Goal: Task Accomplishment & Management: Manage account settings

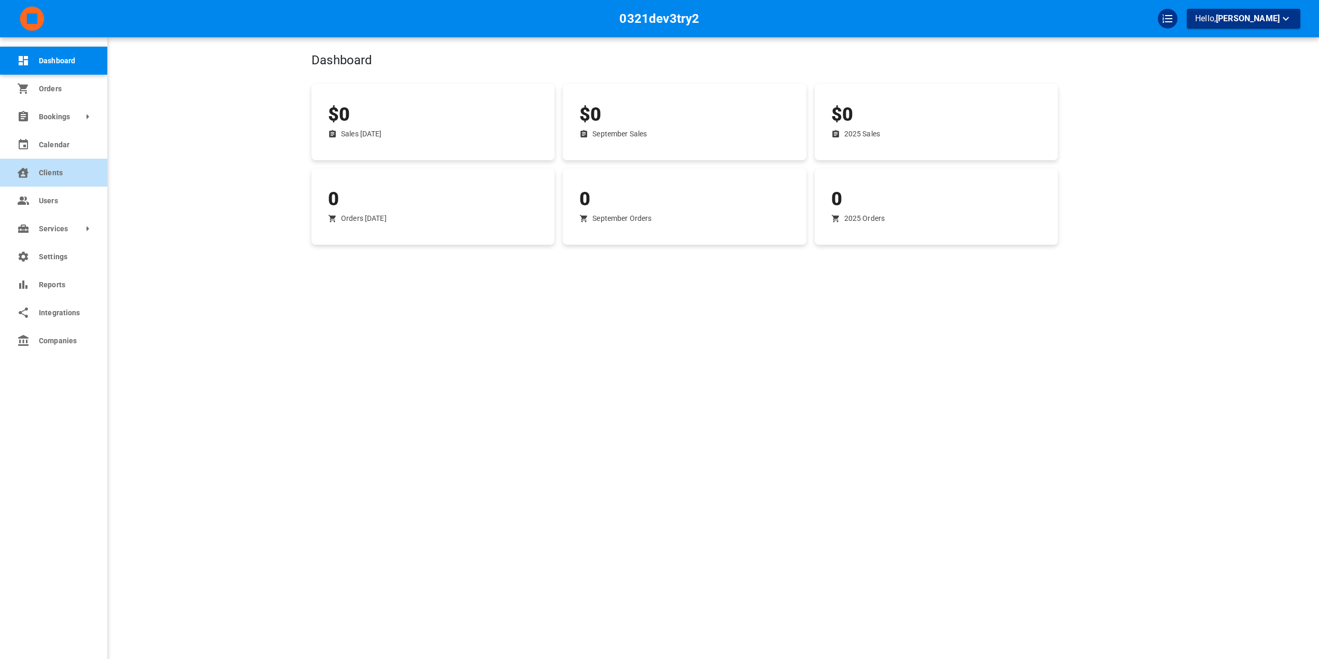
click at [71, 172] on span "Clients" at bounding box center [65, 172] width 53 height 11
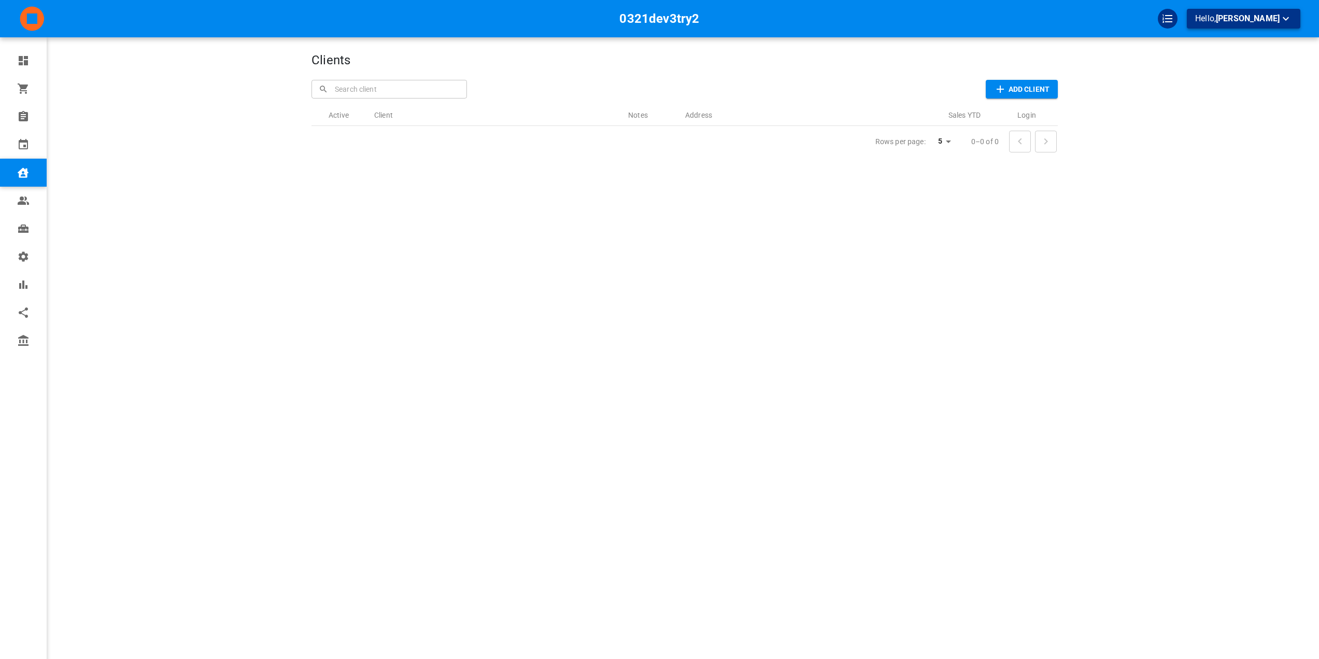
click at [1209, 12] on button "Hello, [PERSON_NAME]" at bounding box center [1243, 19] width 113 height 20
click at [1222, 61] on li "Change company" at bounding box center [1258, 60] width 104 height 19
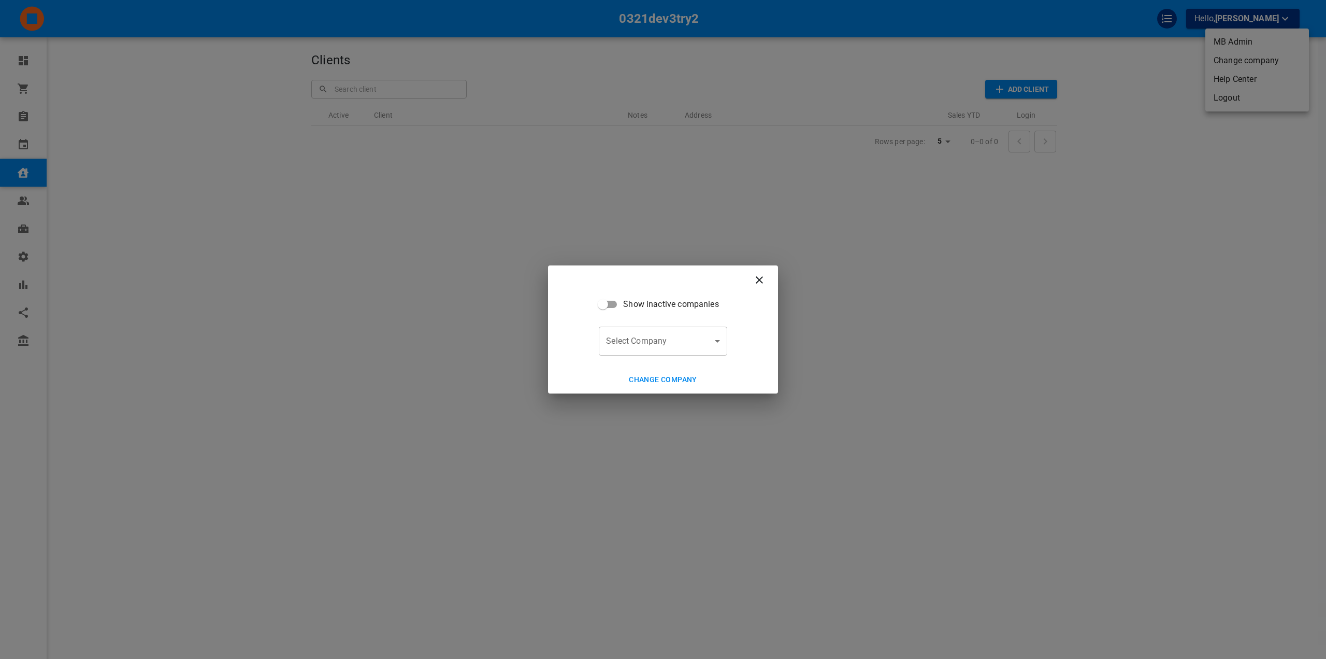
click at [658, 323] on form "Show inactive companies Select Company ​ Select Company" at bounding box center [663, 324] width 128 height 61
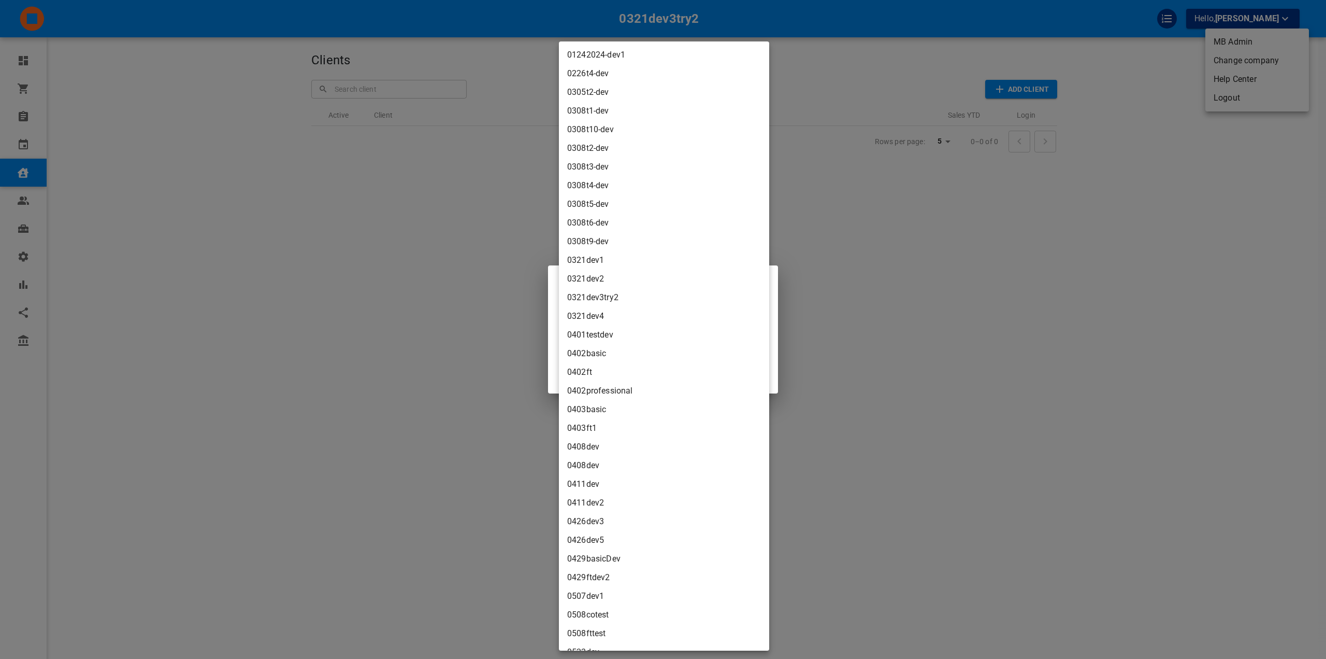
click at [654, 333] on body "0321dev3try2 Hello, [PERSON_NAME] Dashboard Orders Bookings Calendar Clients Us…" at bounding box center [663, 361] width 1326 height 722
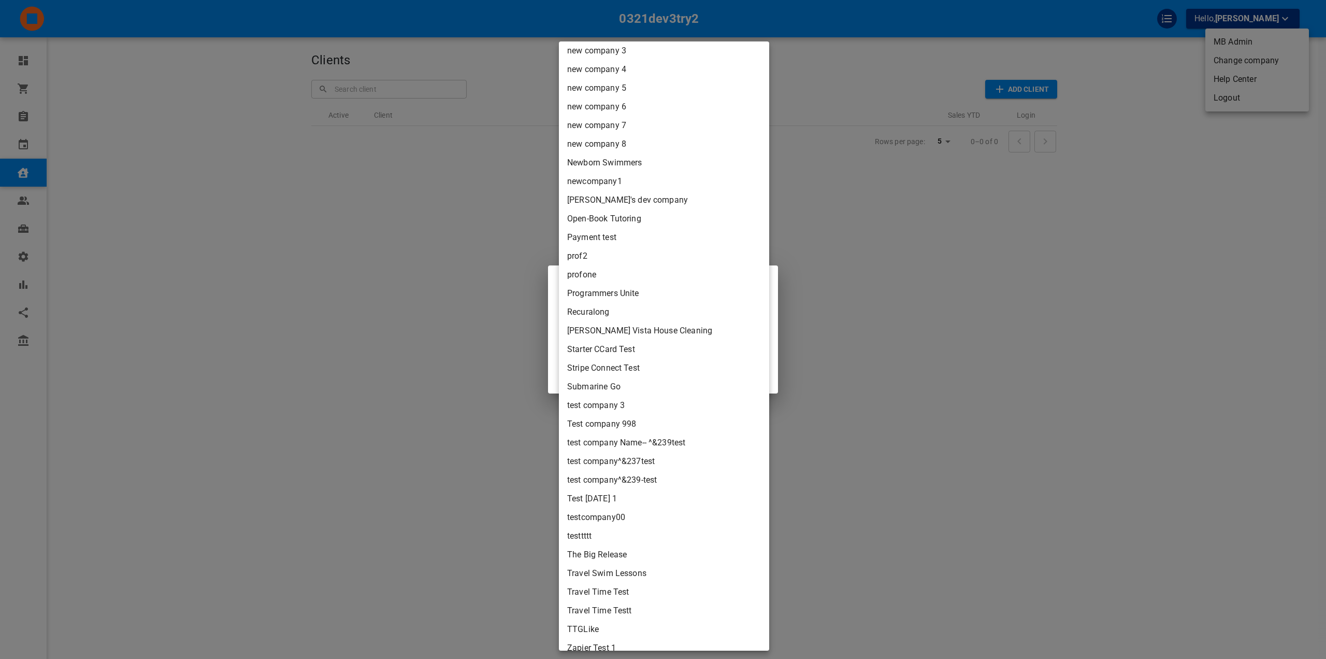
scroll to position [2757, 0]
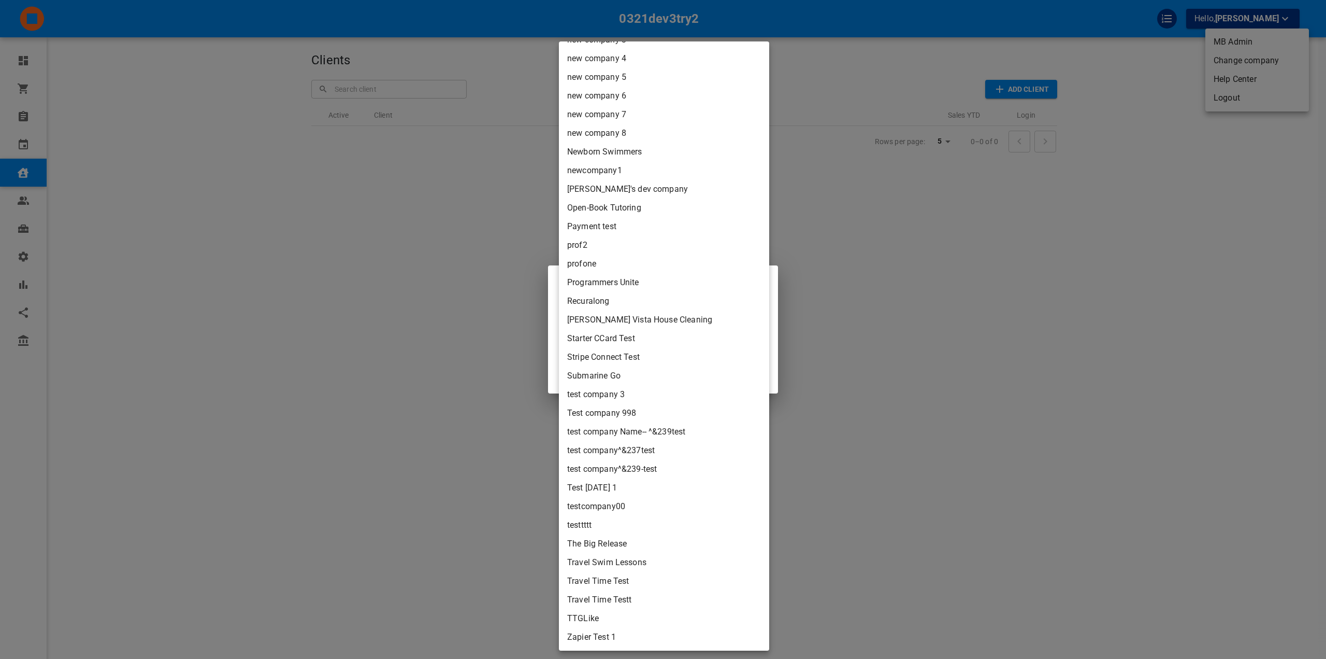
click at [552, 369] on div at bounding box center [663, 329] width 1326 height 659
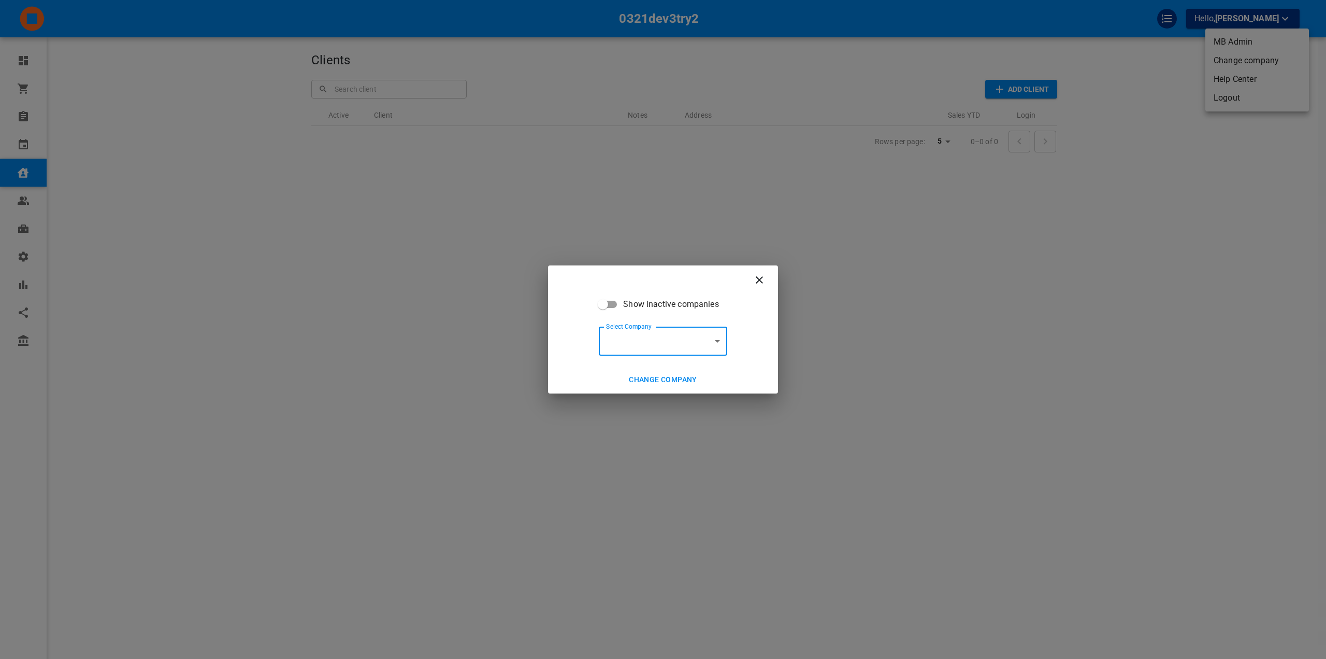
click at [675, 358] on div "Show inactive companies Select Company ​ Select Company" at bounding box center [663, 330] width 230 height 72
click at [677, 345] on body "0321dev3try2 Hello, Omar Tahir Dashboard Orders Bookings Calendar Clients Users…" at bounding box center [663, 361] width 1326 height 722
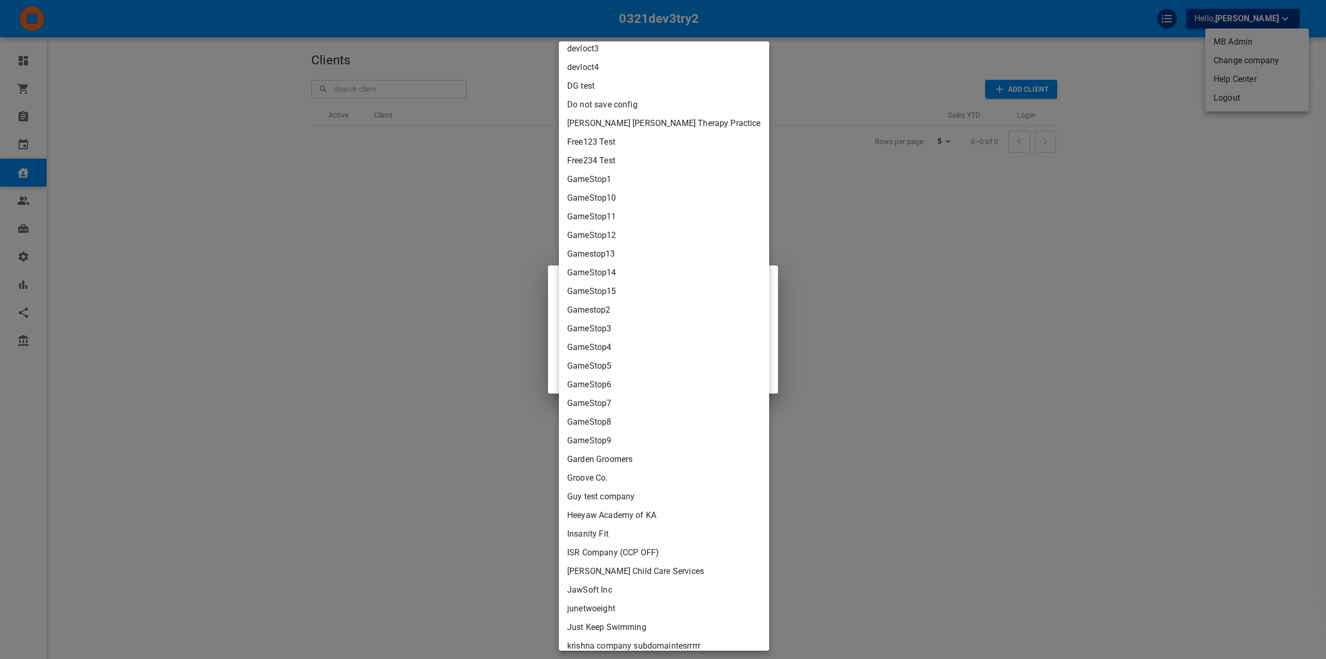
scroll to position [2176, 0]
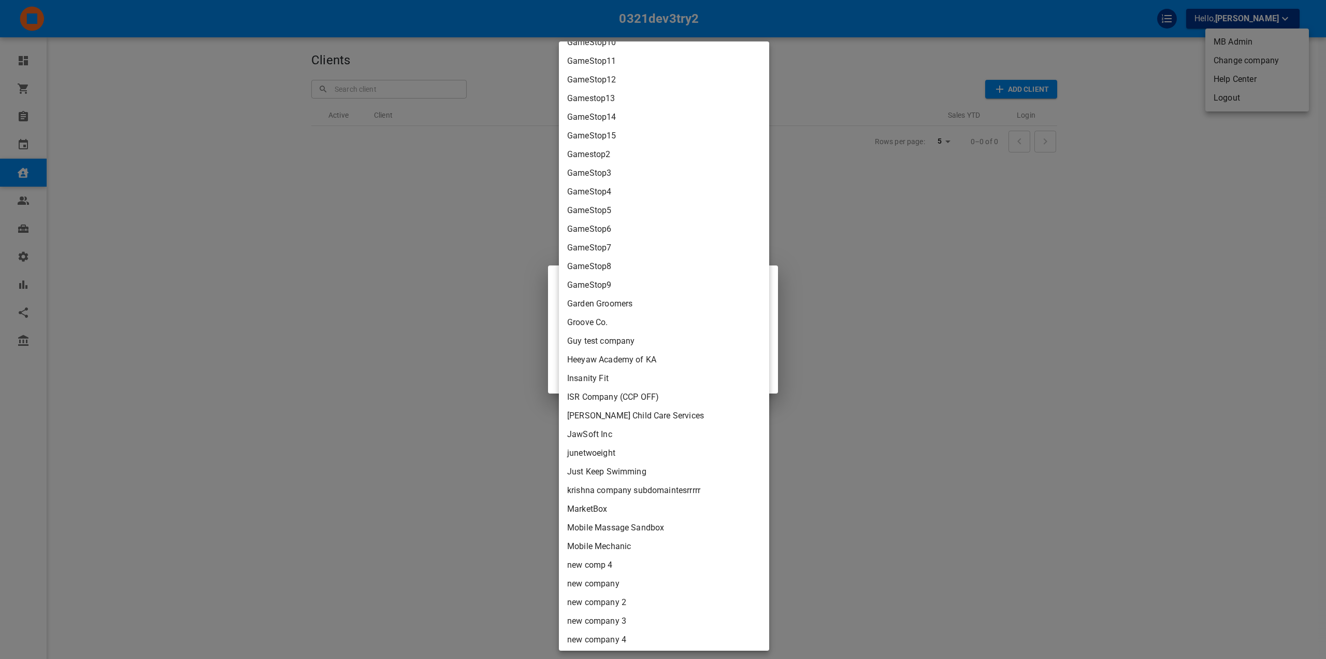
click at [642, 364] on li "Heeyaw Academy of KA" at bounding box center [664, 359] width 210 height 19
type input "2ca0d95f-5354-486a-af0f-18d79afab328"
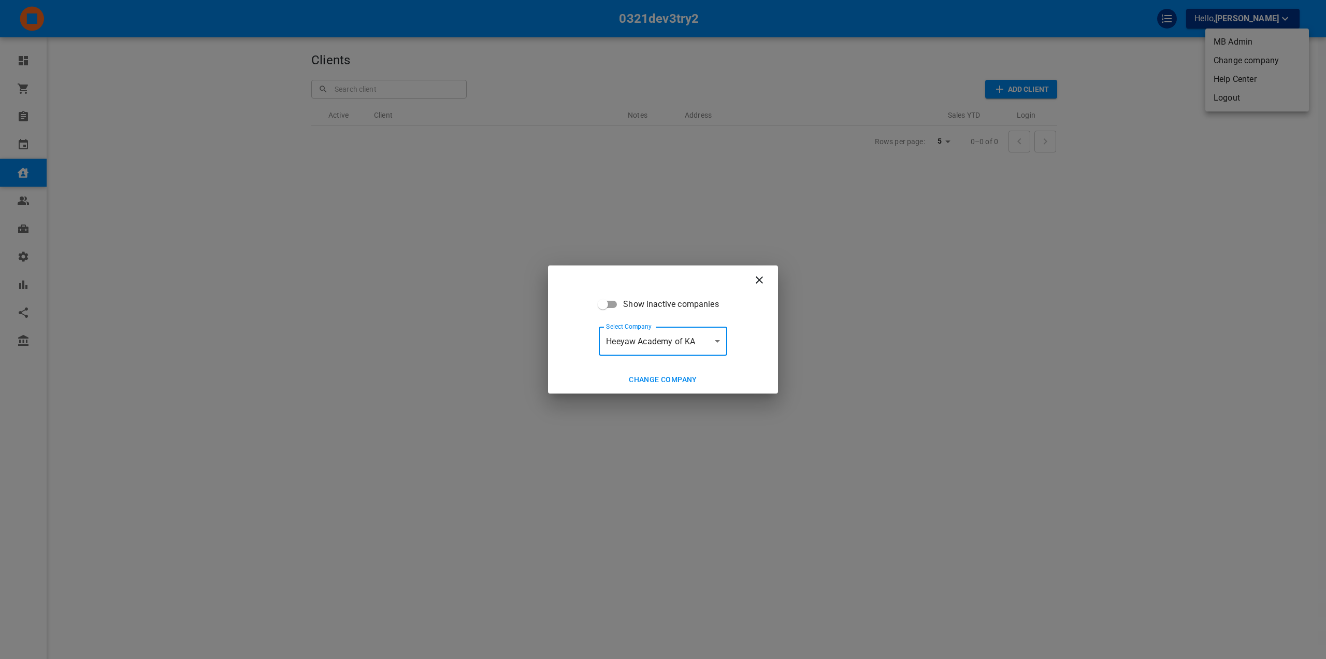
click at [654, 385] on button "Change company" at bounding box center [663, 379] width 77 height 19
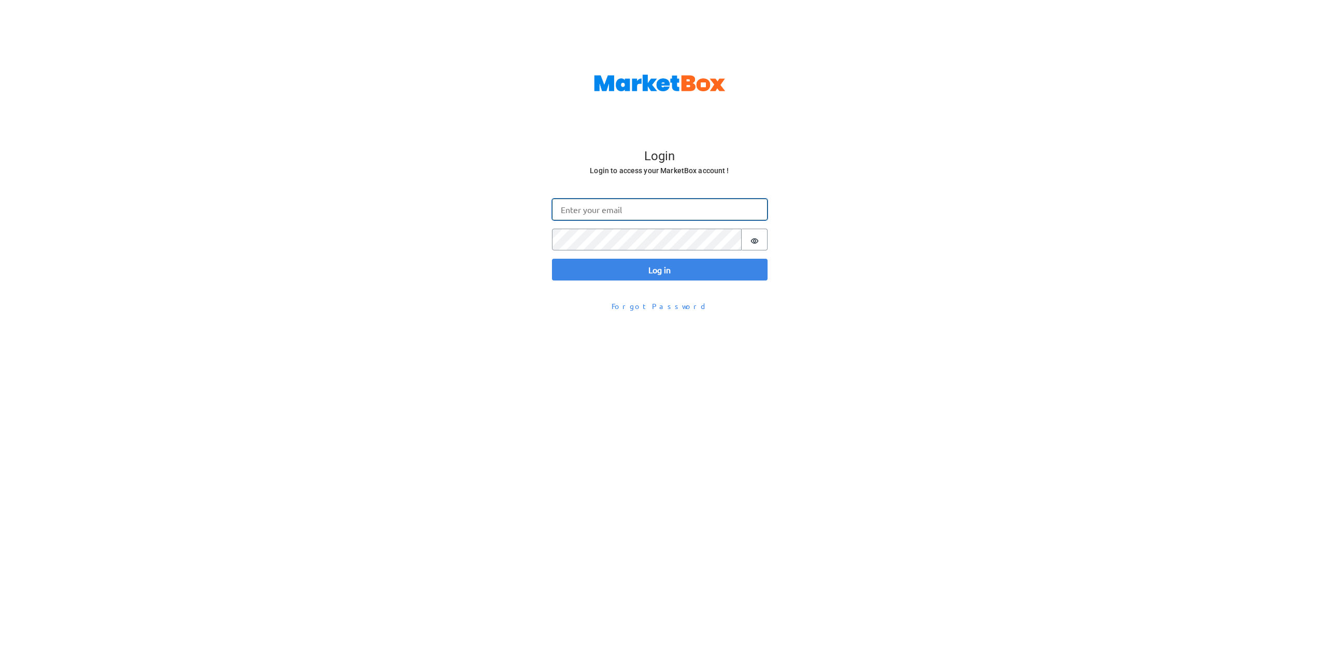
type input "[EMAIL_ADDRESS][DOMAIN_NAME]"
click at [620, 276] on button "Log in" at bounding box center [660, 270] width 216 height 22
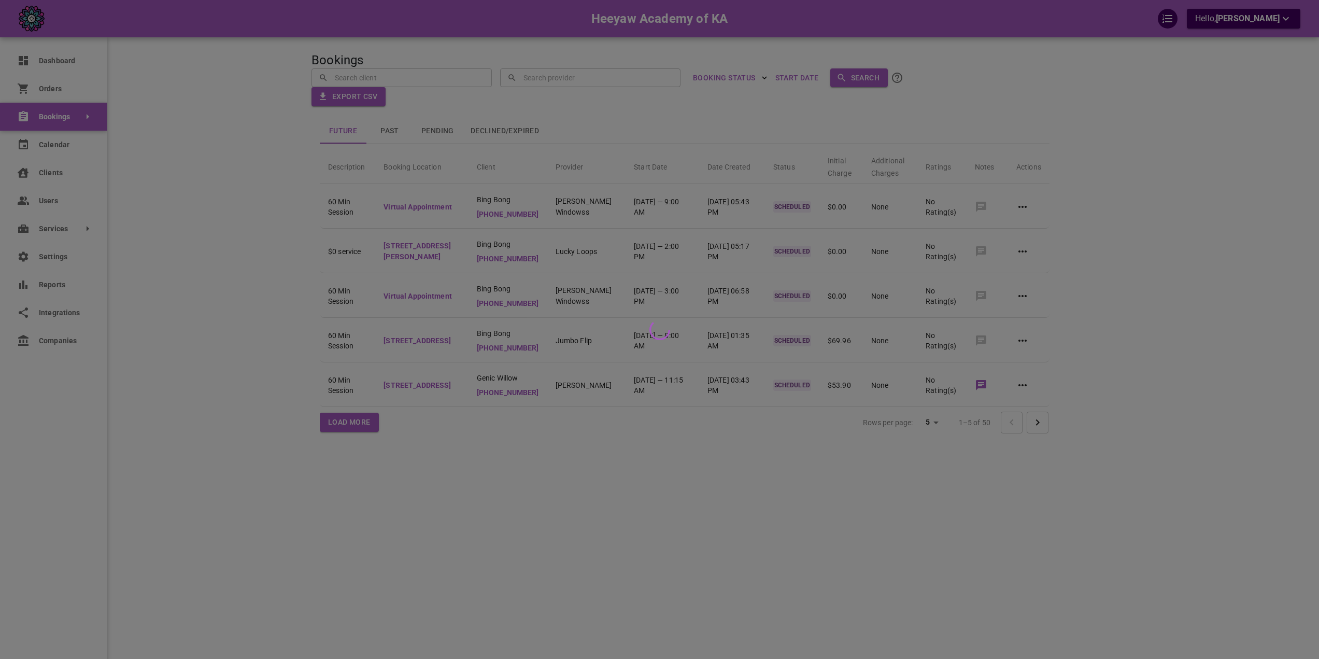
click at [33, 295] on div at bounding box center [659, 329] width 1319 height 659
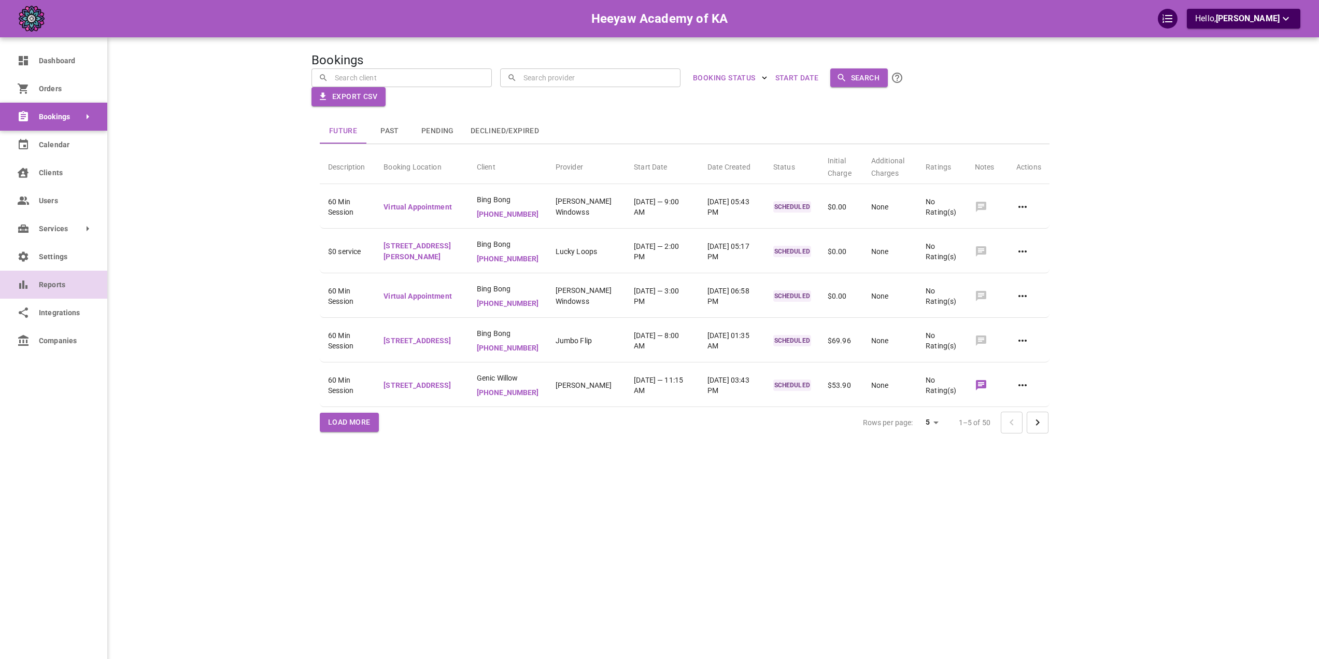
click at [35, 290] on link "Reports" at bounding box center [53, 284] width 107 height 28
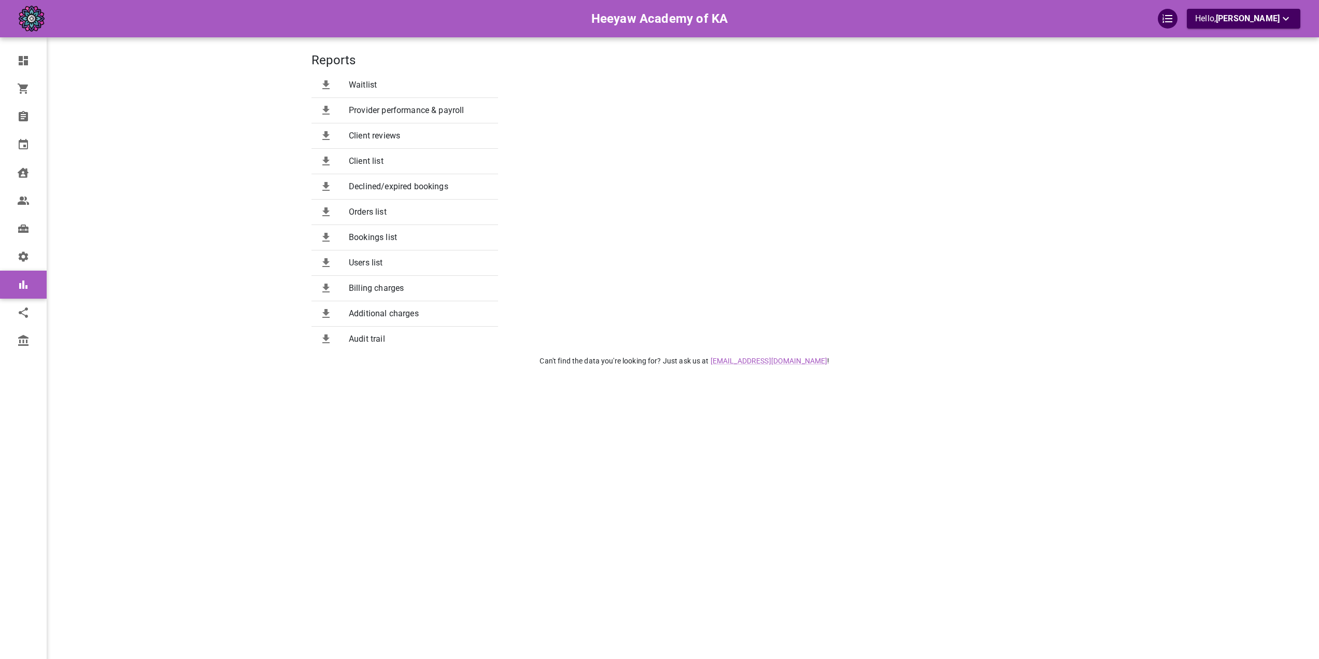
click at [380, 333] on span "Audit trail" at bounding box center [419, 339] width 141 height 12
select select "25"
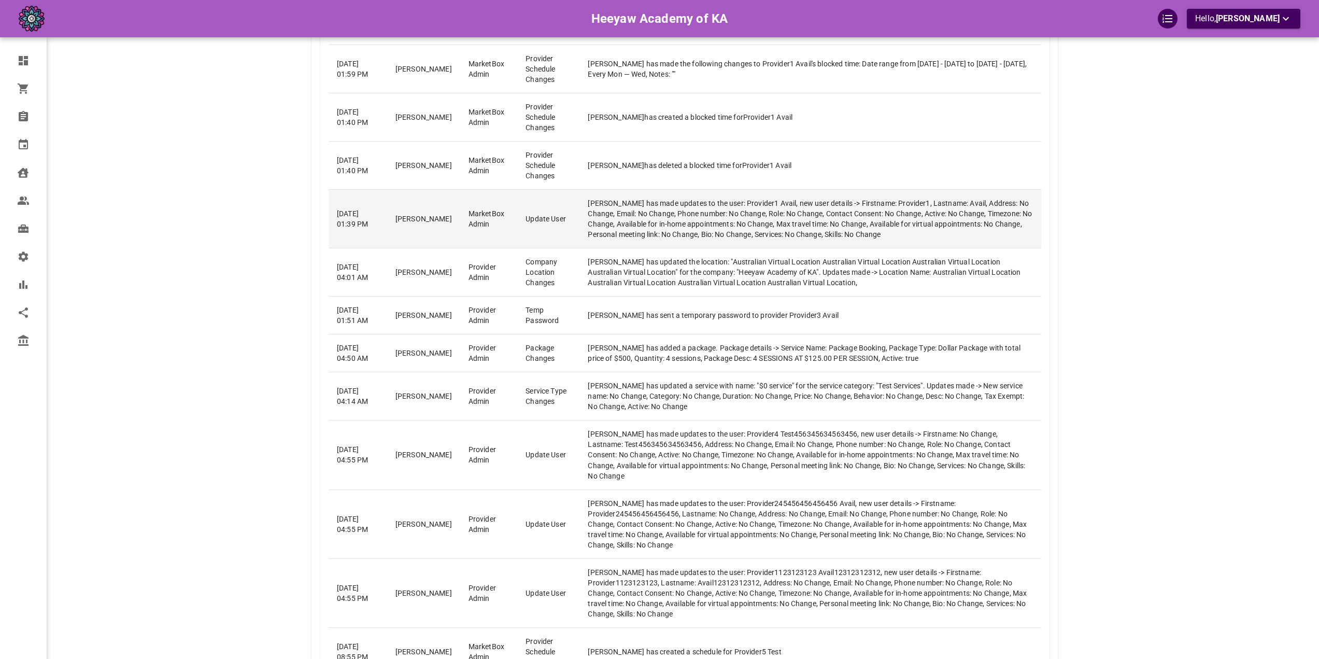
scroll to position [904, 0]
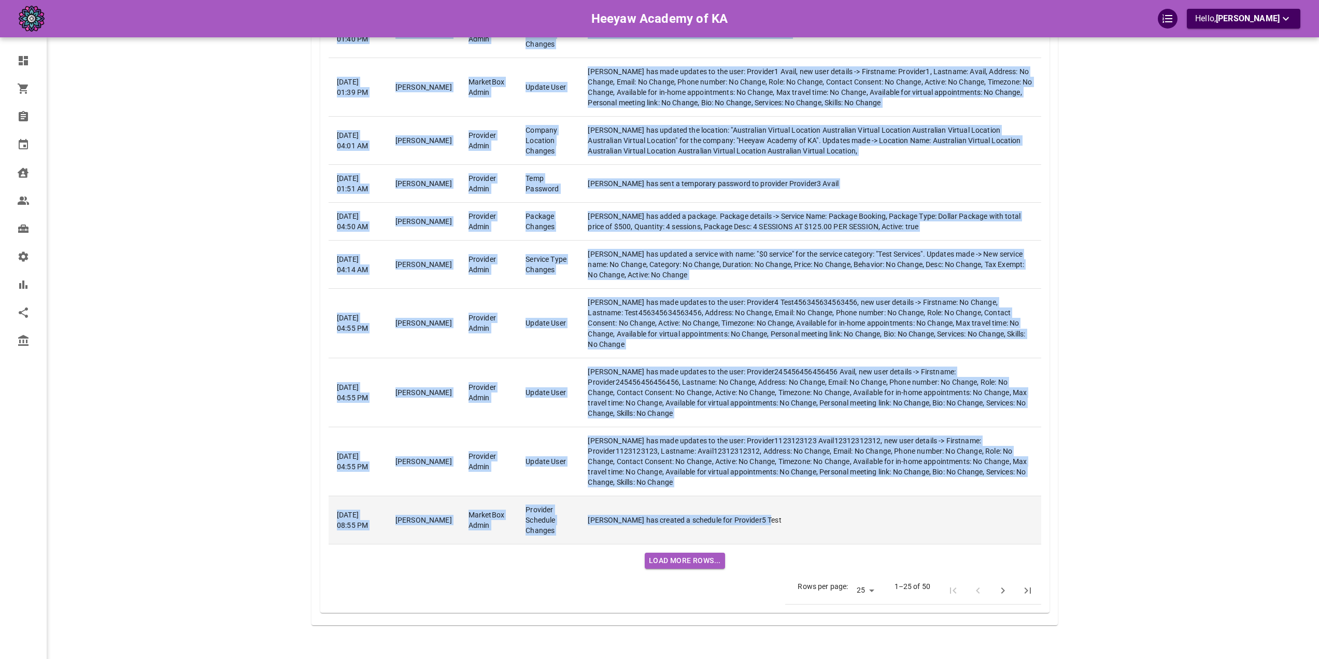
drag, startPoint x: 334, startPoint y: 204, endPoint x: 834, endPoint y: 490, distance: 576.3
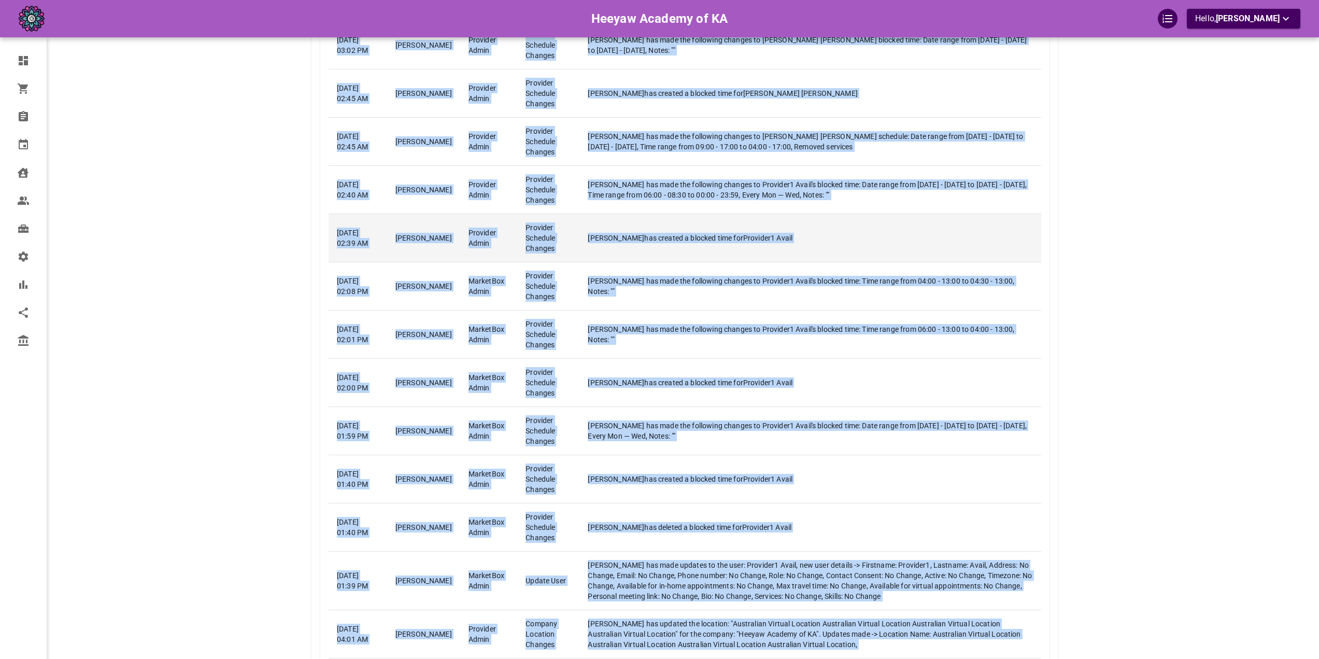
scroll to position [0, 0]
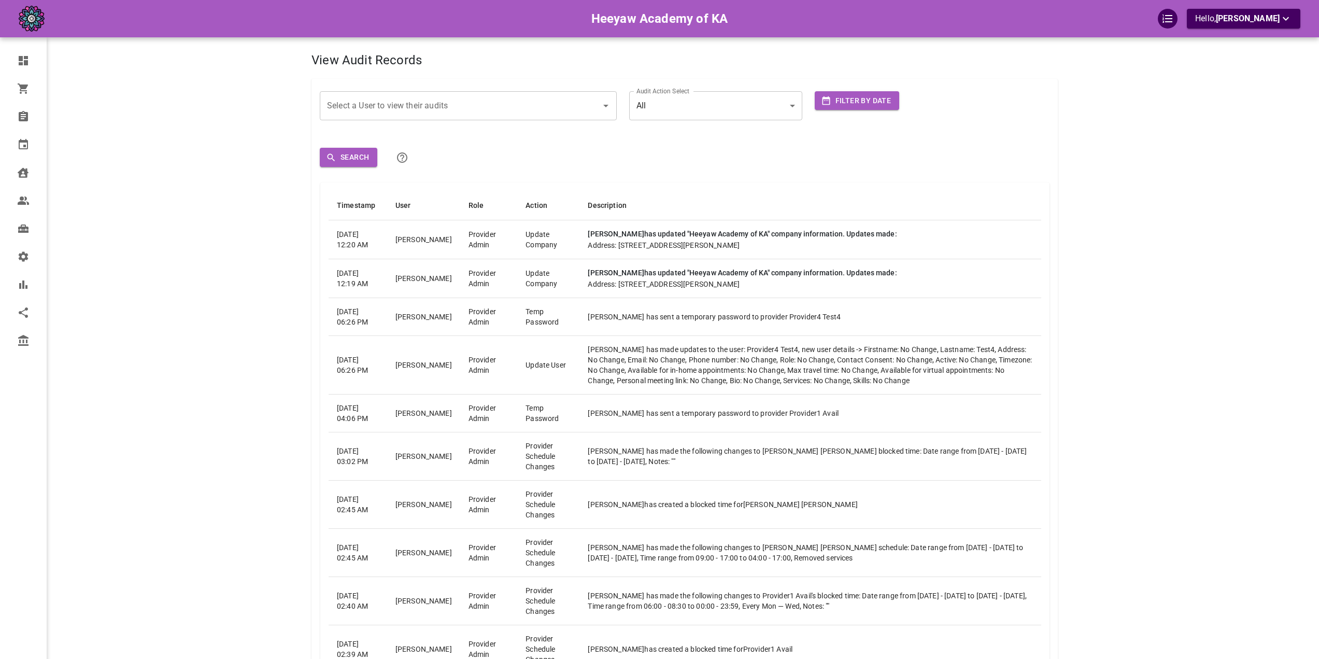
click at [20, 49] on link "Dashboard" at bounding box center [53, 61] width 107 height 28
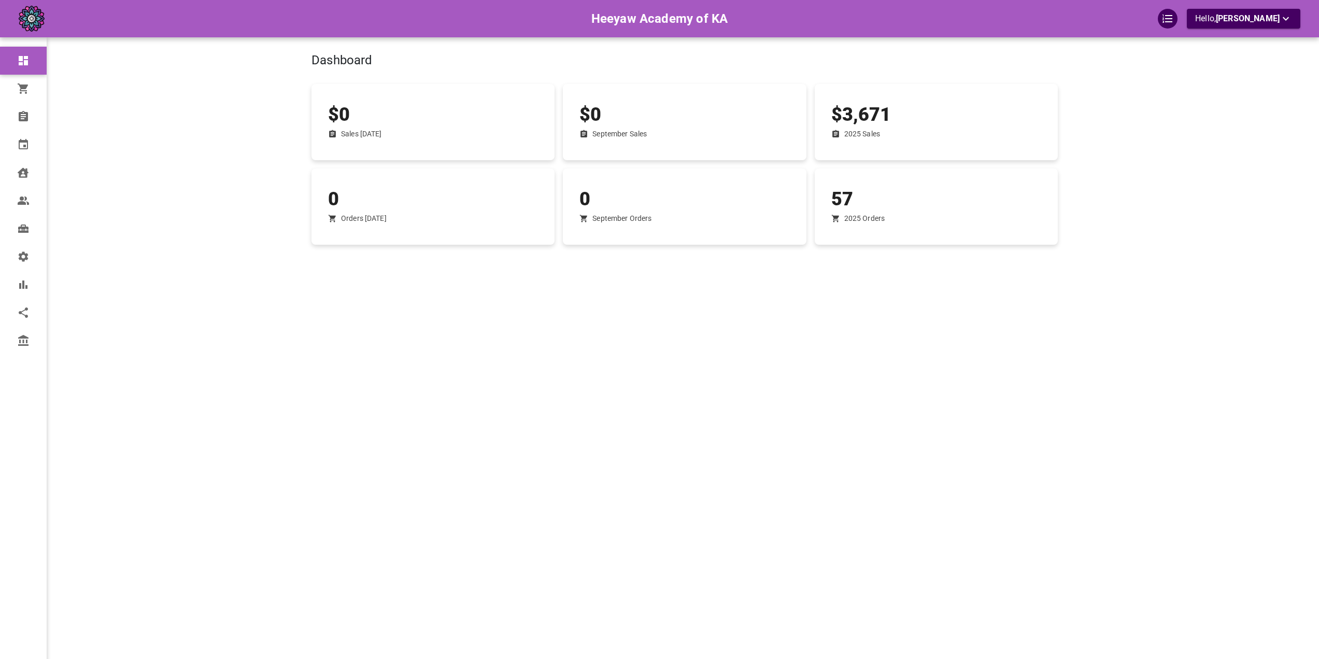
click at [340, 84] on div "$0 Sales [DATE]" at bounding box center [432, 122] width 243 height 76
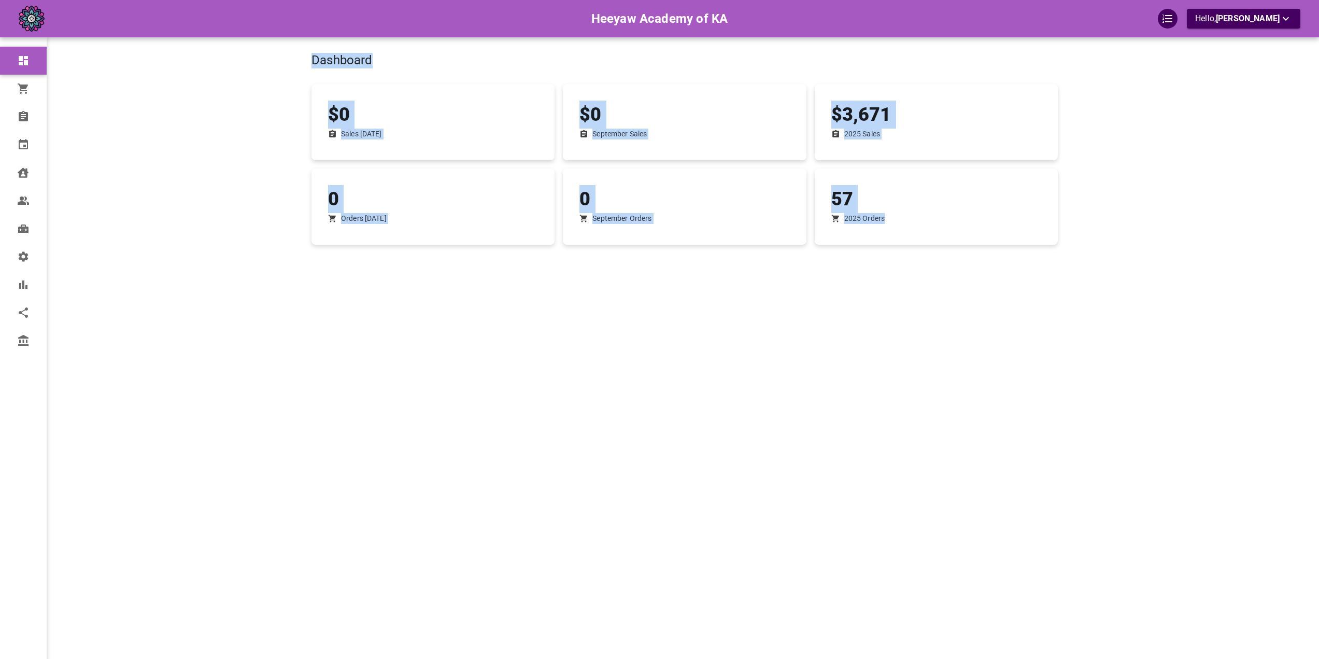
drag, startPoint x: 313, startPoint y: 65, endPoint x: 999, endPoint y: 222, distance: 703.7
click at [983, 220] on div "Dashboard $0 Sales [DATE] $0 September Sales $3,671 2025 Sales 0 Orders [DATE] …" at bounding box center [684, 345] width 746 height 659
click at [1006, 222] on div "2025 Orders" at bounding box center [936, 218] width 210 height 11
drag, startPoint x: 996, startPoint y: 228, endPoint x: 309, endPoint y: 58, distance: 708.4
click at [311, 58] on div "Dashboard $0 Sales [DATE] $0 September Sales $3,671 2025 Sales 0 Orders [DATE] …" at bounding box center [684, 345] width 746 height 659
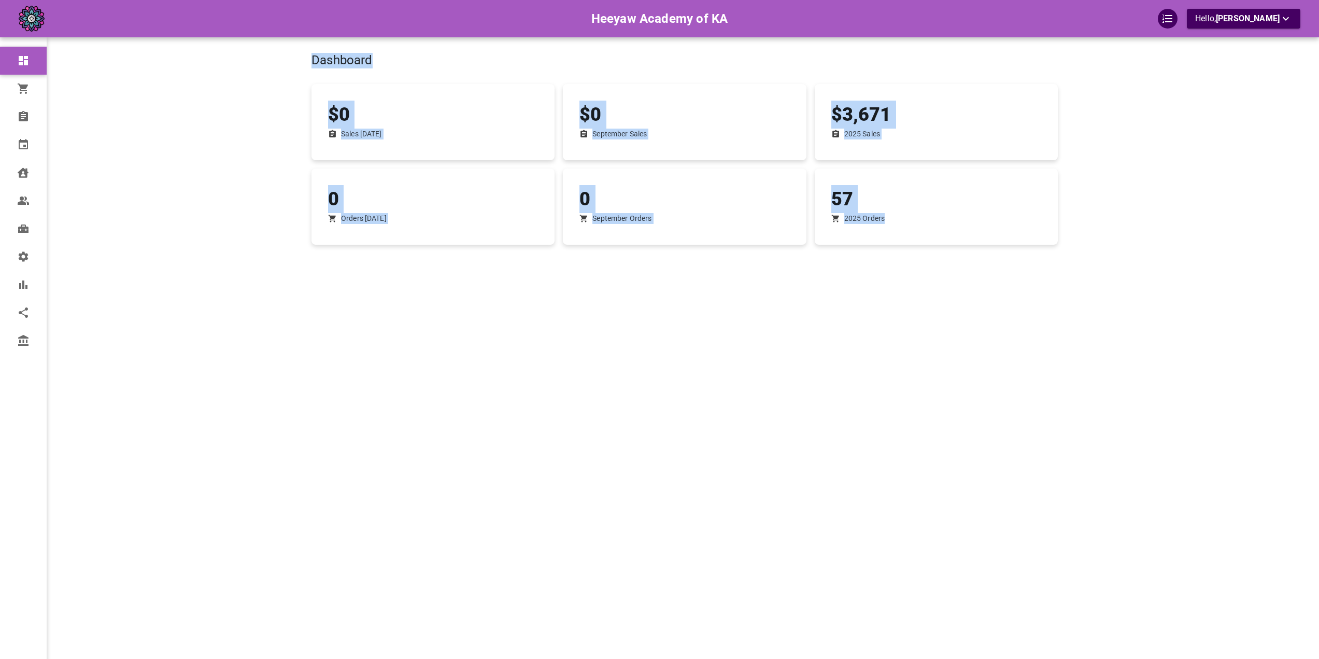
click at [308, 58] on div "Dashboard" at bounding box center [598, 42] width 656 height 62
drag, startPoint x: 308, startPoint y: 58, endPoint x: 988, endPoint y: 210, distance: 696.1
click at [988, 210] on div "Dashboard $0 Sales [DATE] $0 September Sales $3,671 2025 Sales 0 Orders [DATE] …" at bounding box center [684, 345] width 746 height 659
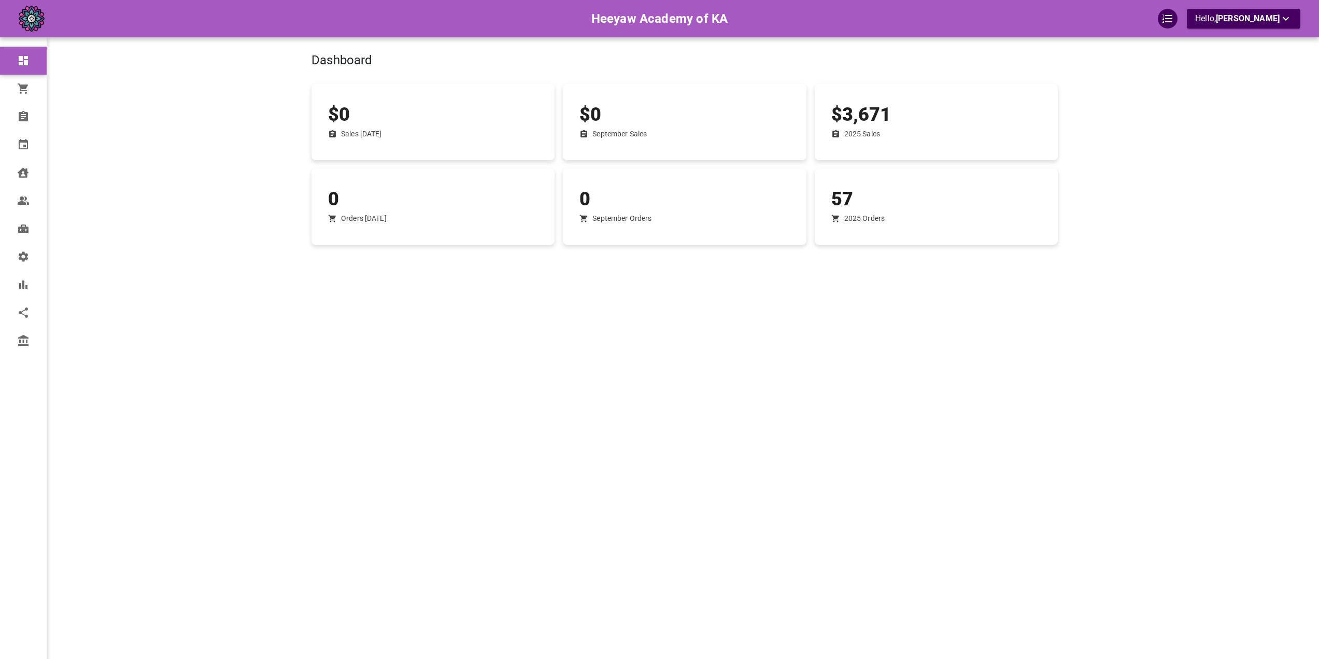
click at [979, 225] on div "57 2025 Orders" at bounding box center [936, 207] width 226 height 60
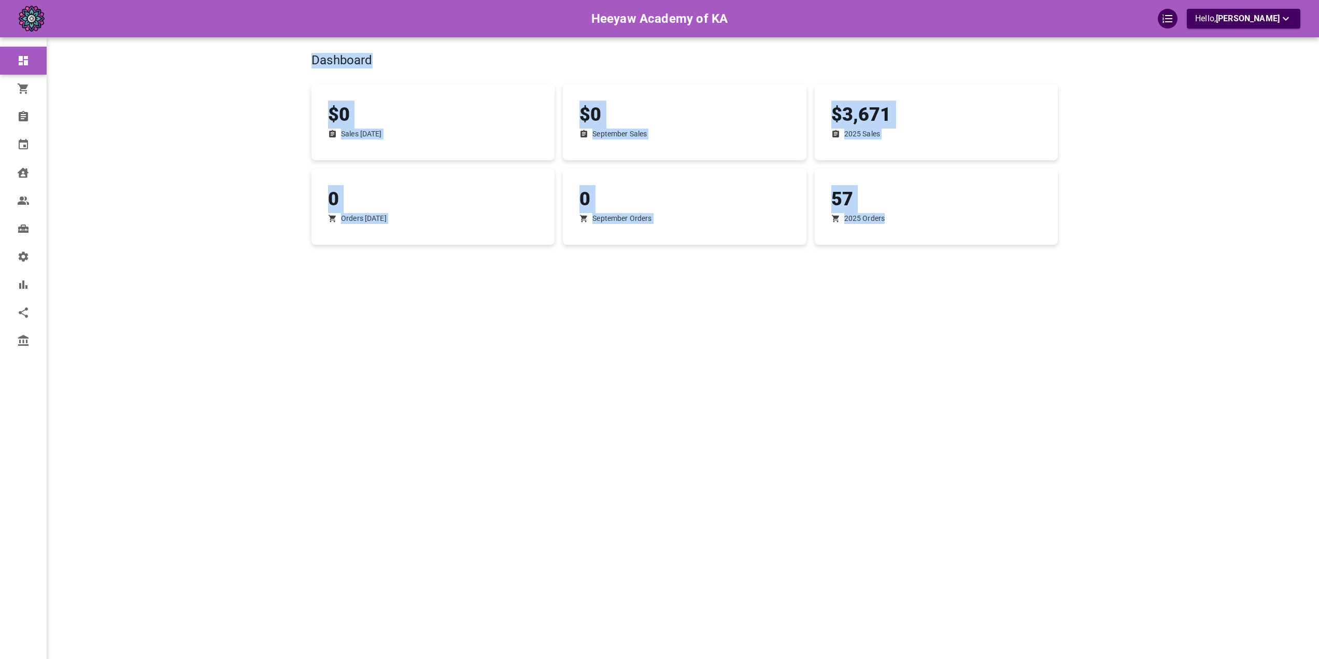
drag, startPoint x: 868, startPoint y: 234, endPoint x: 308, endPoint y: 55, distance: 587.4
click at [311, 55] on div "Dashboard $0 Sales [DATE] $0 September Sales $3,671 2025 Sales 0 Orders [DATE] …" at bounding box center [684, 345] width 746 height 659
click at [458, 50] on div "Dashboard" at bounding box center [598, 42] width 656 height 62
